Goal: Use online tool/utility: Utilize a website feature to perform a specific function

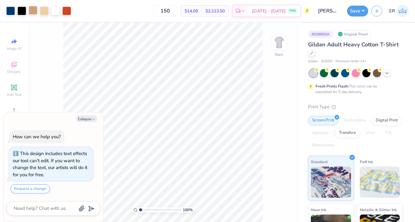
click at [36, 11] on div at bounding box center [33, 10] width 9 height 9
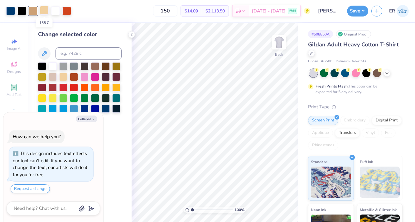
click at [45, 11] on div at bounding box center [44, 10] width 9 height 9
type textarea "x"
click at [90, 52] on input at bounding box center [89, 53] width 66 height 12
click at [68, 57] on input "782c" at bounding box center [89, 53] width 66 height 12
click at [68, 54] on input "782c" at bounding box center [89, 53] width 66 height 12
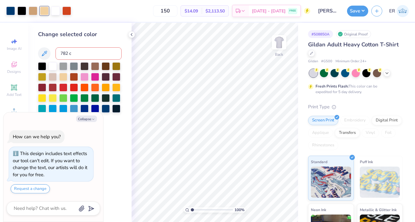
click at [105, 58] on input "782 c" at bounding box center [89, 53] width 66 height 12
type input "782 c"
click at [117, 130] on div "Change selected color 782 c" at bounding box center [80, 123] width 104 height 200
click at [61, 53] on input "782 c" at bounding box center [89, 53] width 66 height 12
click at [46, 53] on icon at bounding box center [44, 53] width 5 height 5
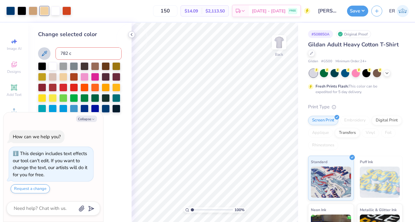
click at [131, 34] on polyline at bounding box center [131, 34] width 1 height 2
type textarea "x"
